Goal: Task Accomplishment & Management: Complete application form

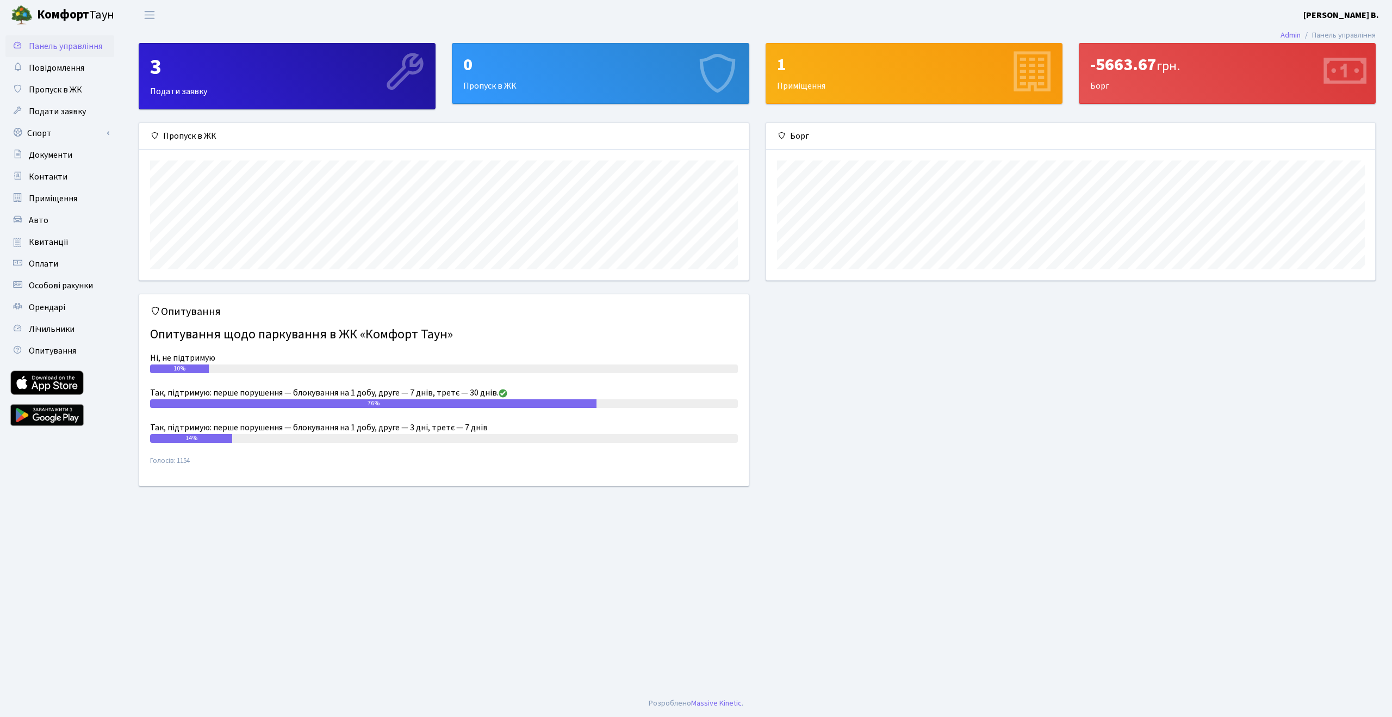
scroll to position [157, 609]
click at [473, 68] on div "0" at bounding box center [600, 64] width 274 height 21
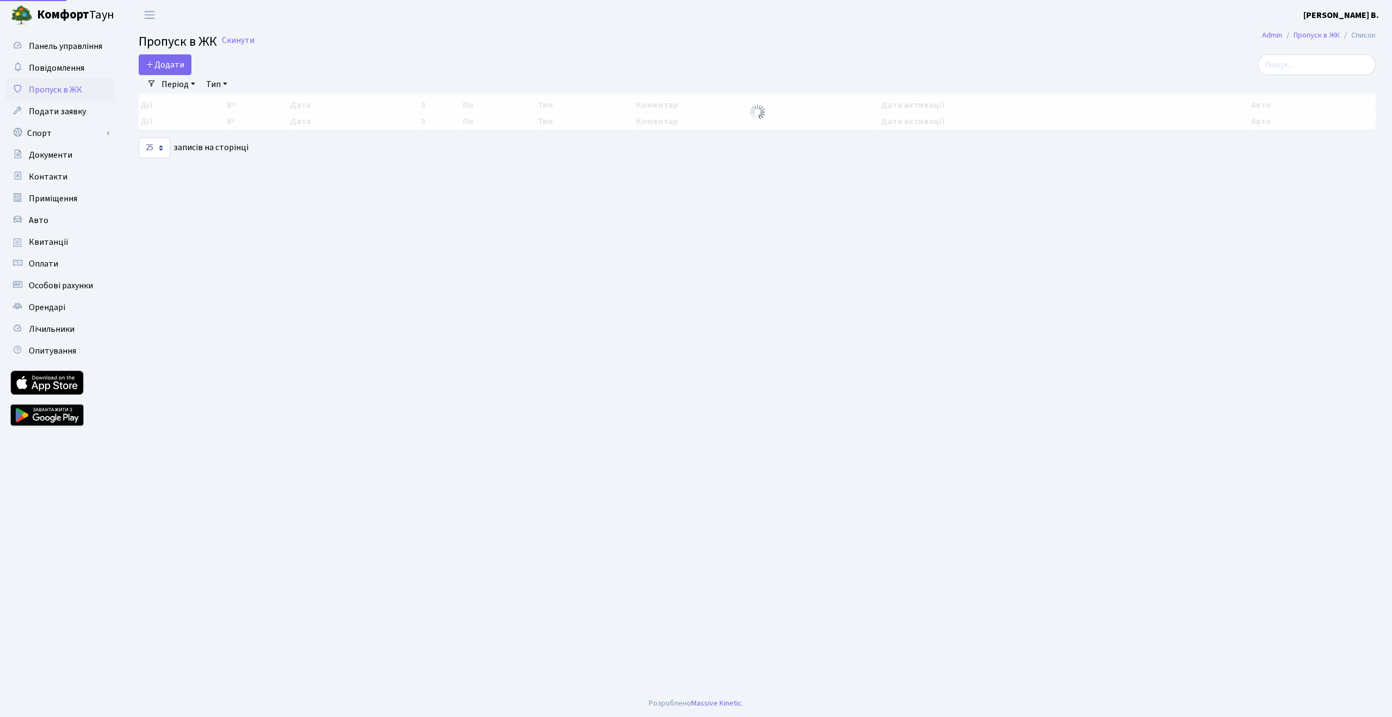
select select "25"
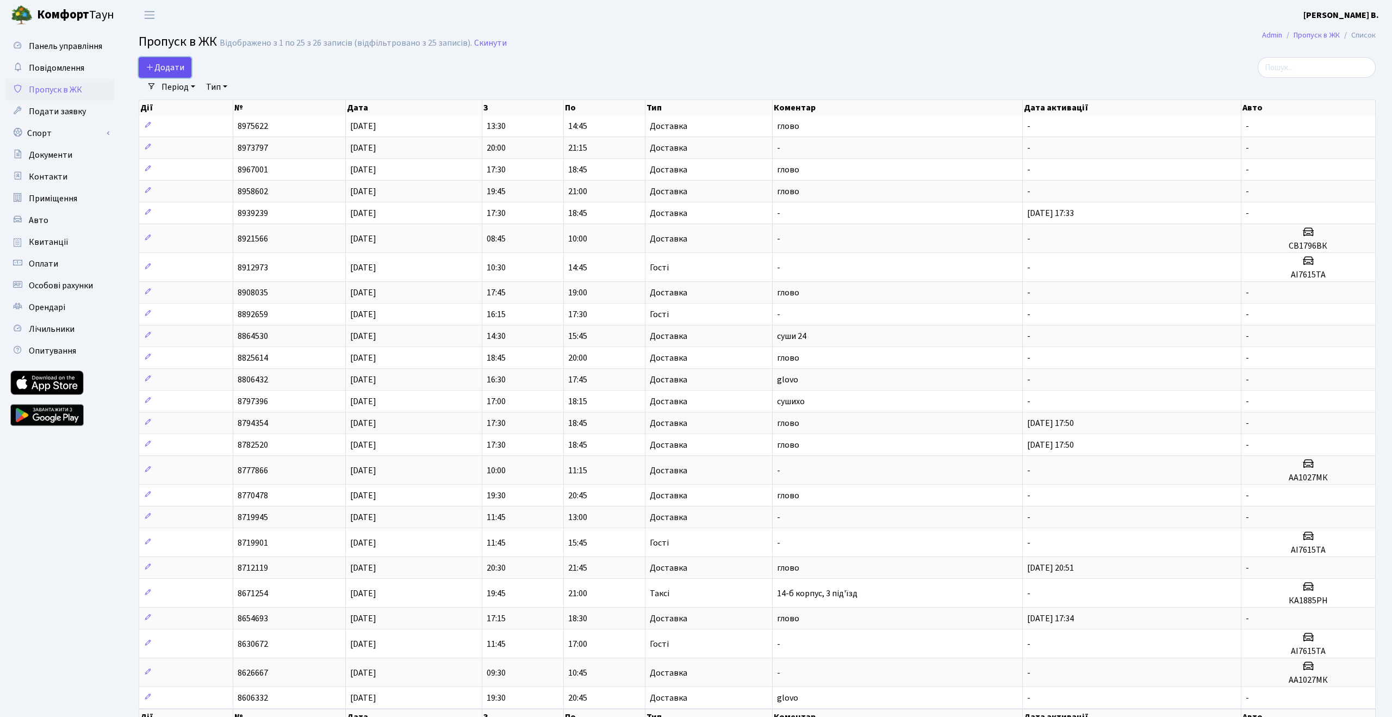
click at [179, 63] on span "Додати" at bounding box center [165, 67] width 39 height 12
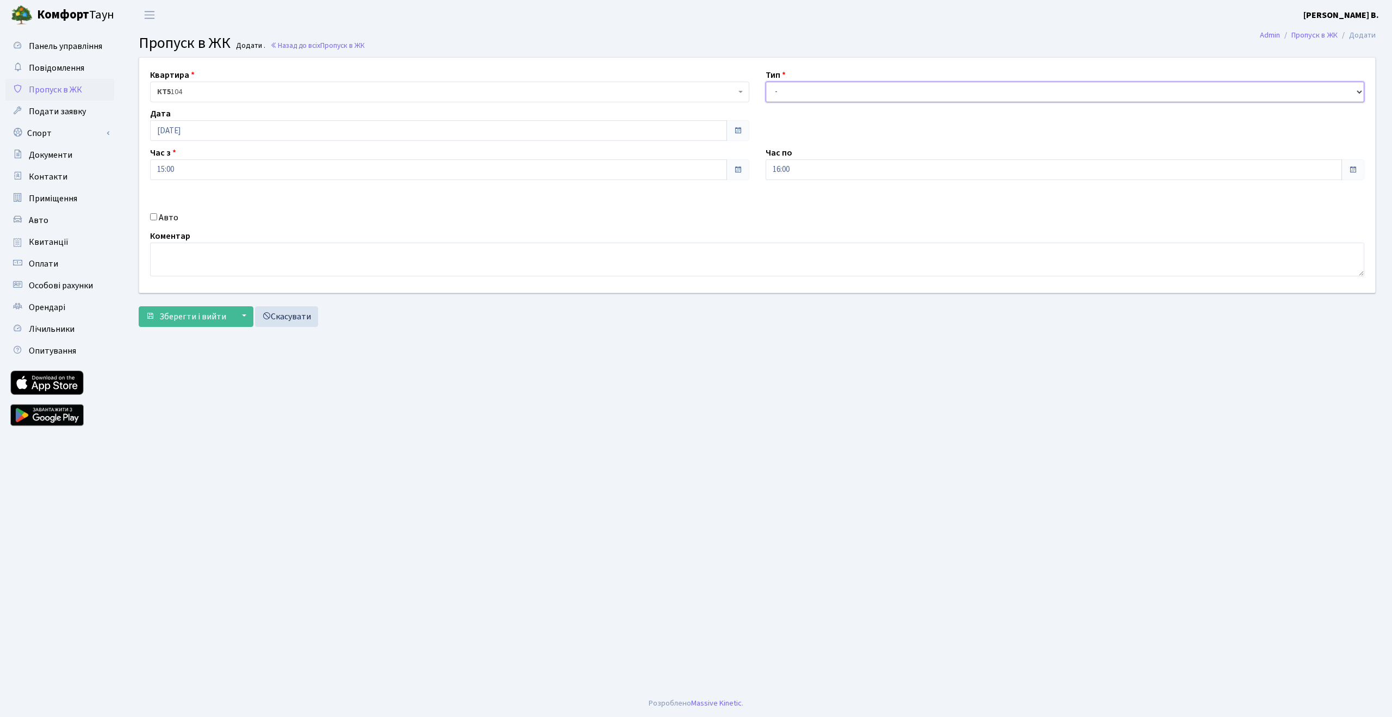
click at [805, 94] on select "- Доставка Таксі Гості Сервіс" at bounding box center [1065, 92] width 599 height 21
select select "1"
click at [766, 82] on select "- Доставка Таксі Гості Сервіс" at bounding box center [1065, 92] width 599 height 21
click at [789, 163] on input "16:00" at bounding box center [1054, 169] width 577 height 21
click at [792, 200] on icon at bounding box center [795, 206] width 29 height 29
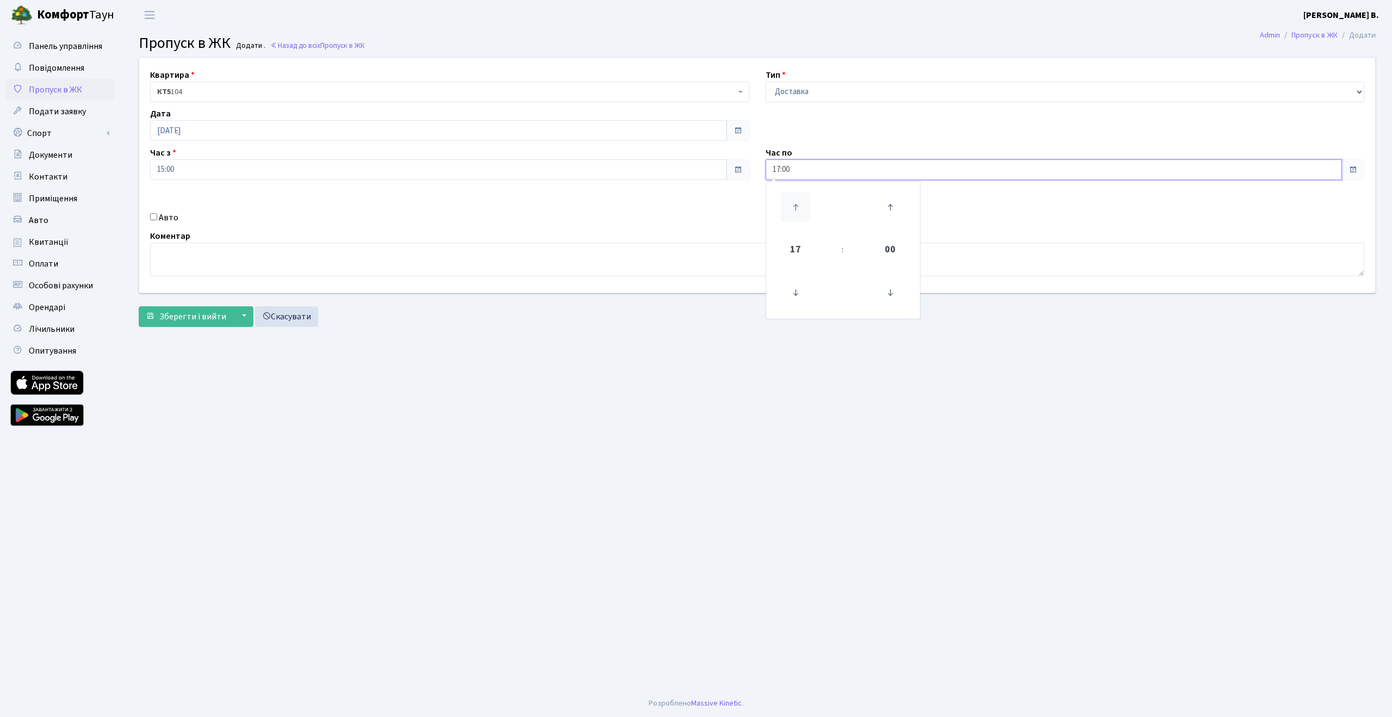
click at [792, 200] on icon at bounding box center [795, 206] width 29 height 29
type input "18:00"
click at [470, 207] on div "Квартира <b>КТ5</b>&nbsp;&nbsp;&nbsp;104 КТ5 104 Тип - Доставка Таксі Гості Сер…" at bounding box center [757, 175] width 1252 height 235
click at [206, 256] on textarea at bounding box center [757, 260] width 1214 height 34
type textarea "<"
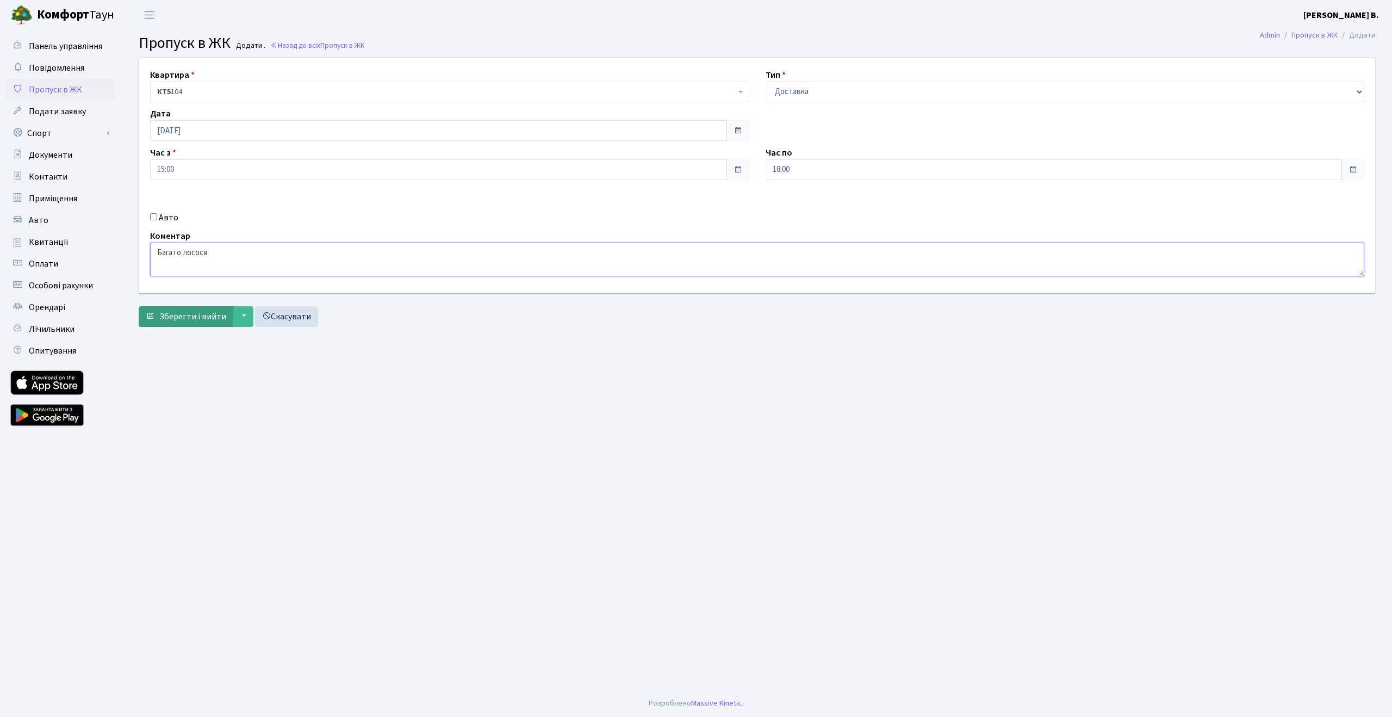
type textarea "Багато лосося"
click at [179, 315] on span "Зберегти і вийти" at bounding box center [192, 316] width 67 height 12
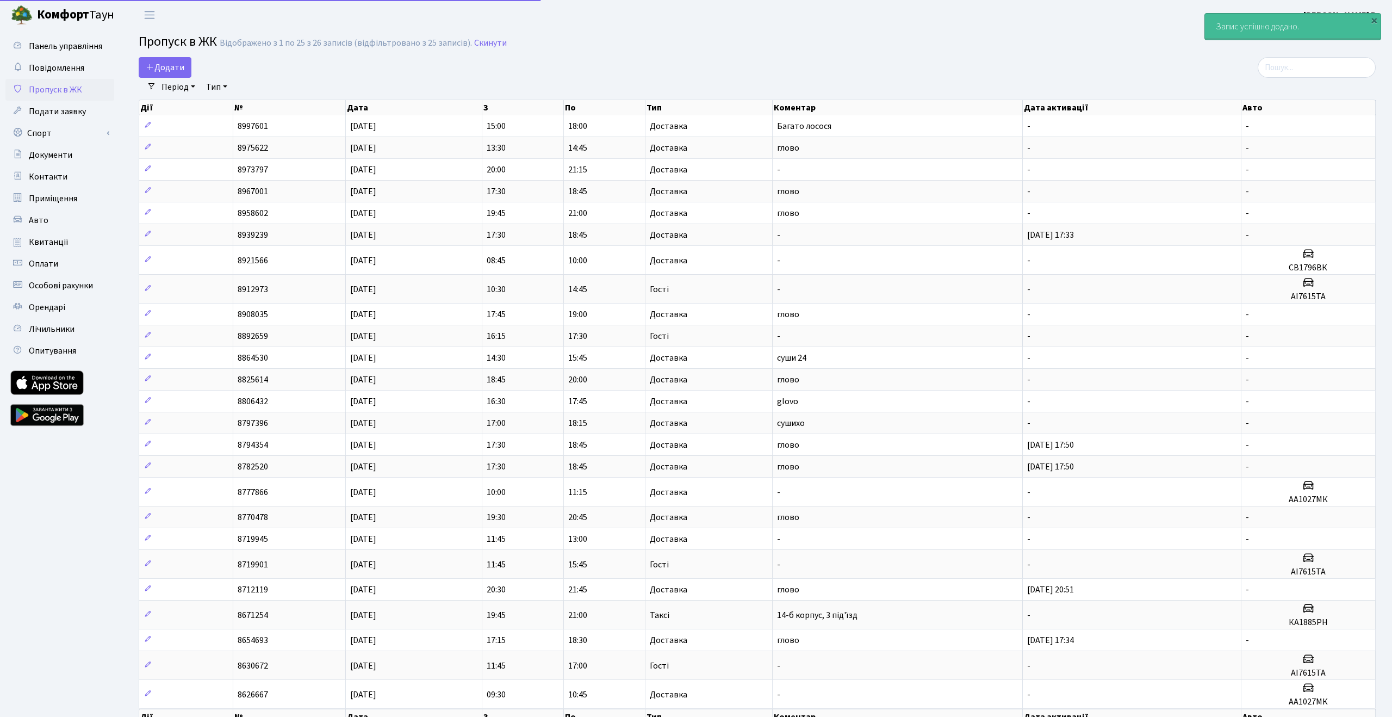
select select "25"
